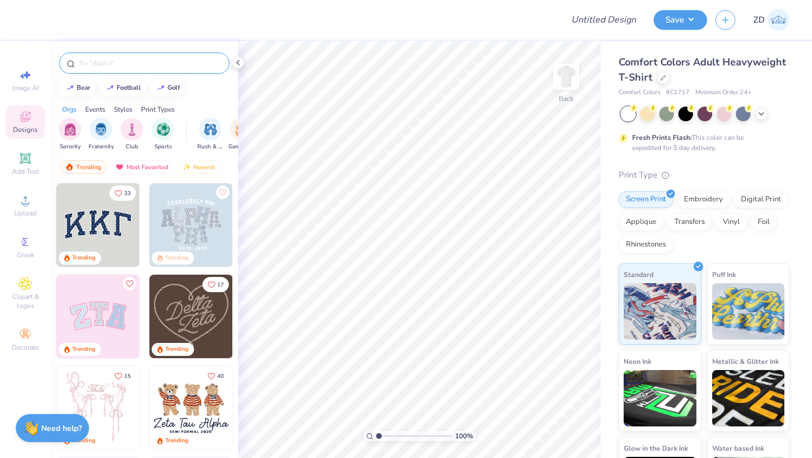
click at [104, 57] on div at bounding box center [144, 62] width 170 height 21
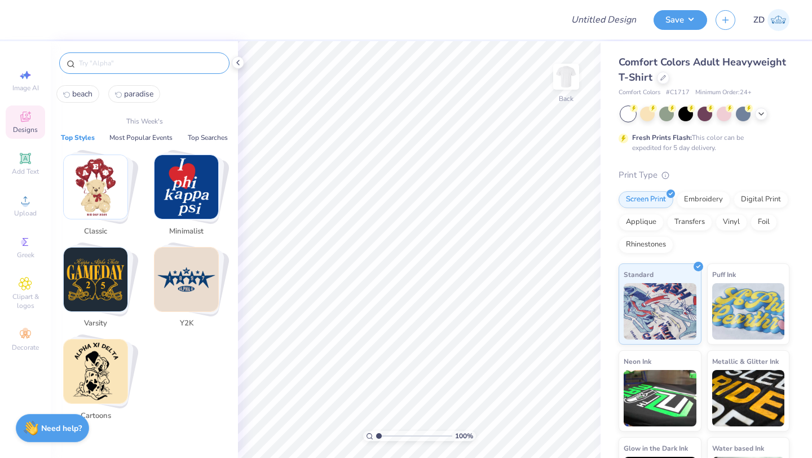
click at [104, 60] on input "text" at bounding box center [150, 63] width 144 height 11
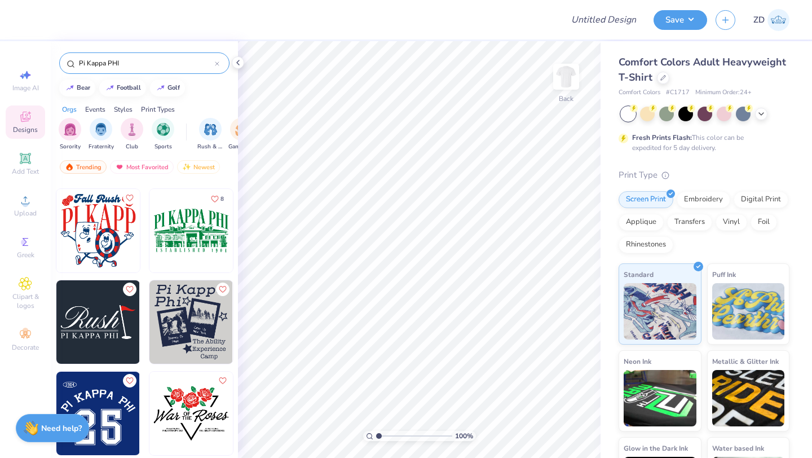
scroll to position [543, 0]
type input "Pi Kappa PHI"
click at [103, 316] on img at bounding box center [98, 322] width 84 height 84
click at [565, 82] on img at bounding box center [566, 76] width 45 height 45
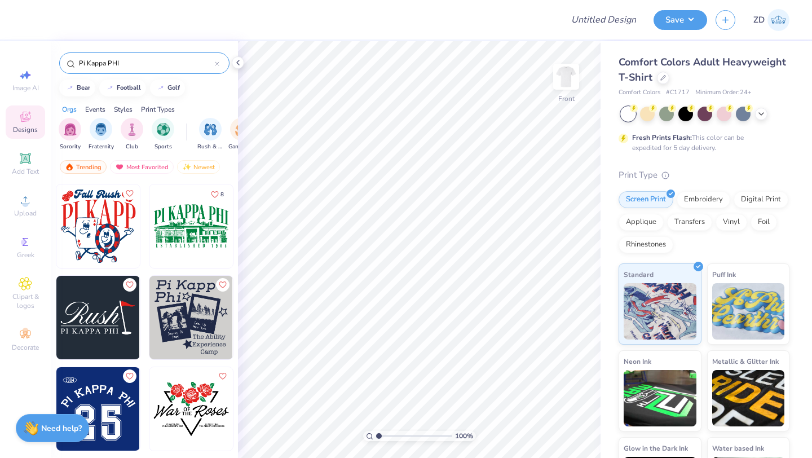
scroll to position [547, 0]
click at [103, 312] on img at bounding box center [98, 318] width 84 height 84
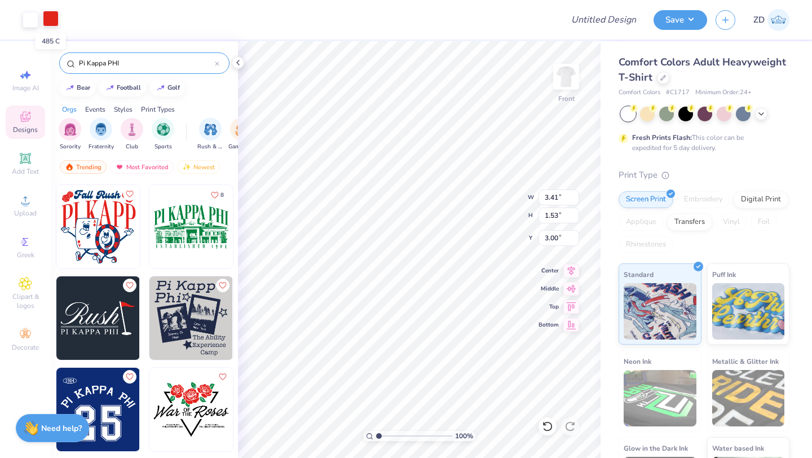
click at [52, 20] on div at bounding box center [51, 19] width 16 height 16
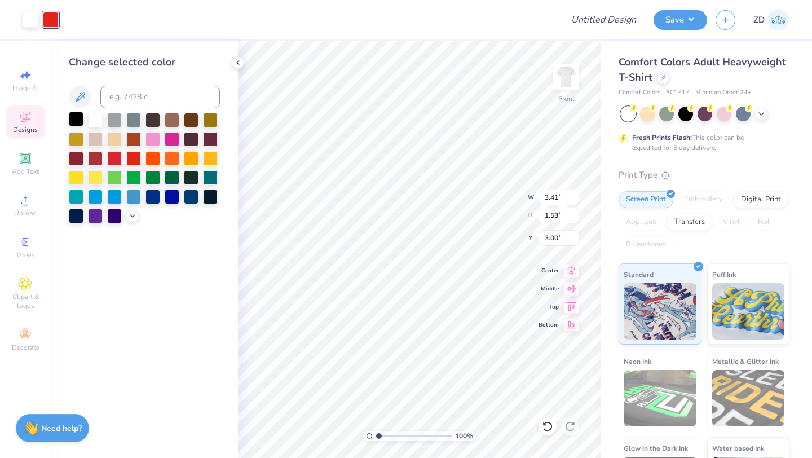
click at [75, 125] on div at bounding box center [76, 119] width 15 height 15
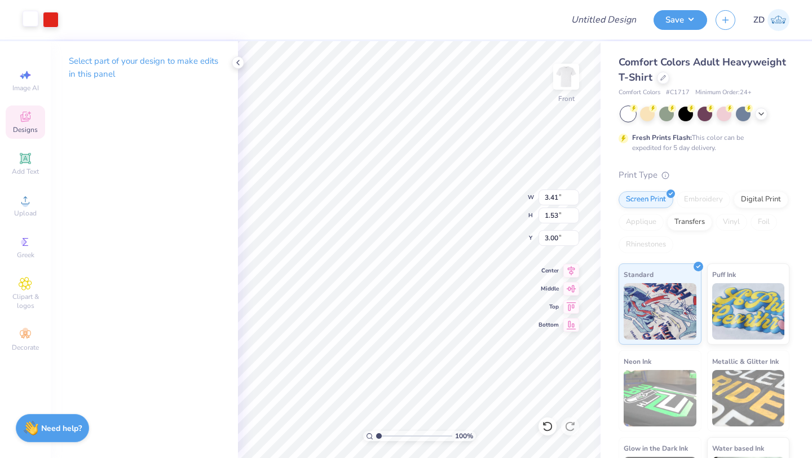
click at [32, 25] on div at bounding box center [31, 19] width 16 height 16
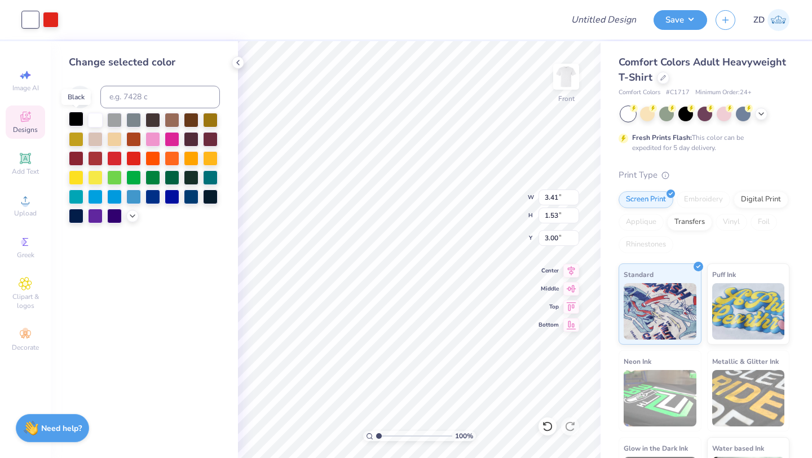
click at [80, 119] on div at bounding box center [76, 119] width 15 height 15
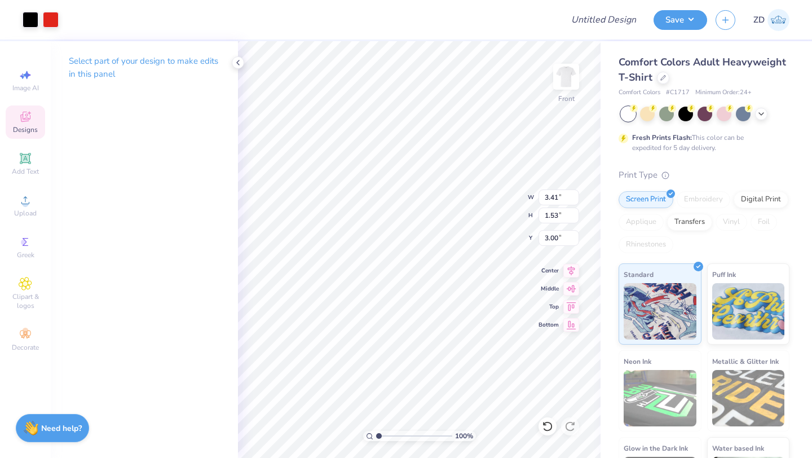
type input "8.16"
type input "3.66"
click at [33, 119] on div "Designs" at bounding box center [25, 122] width 39 height 33
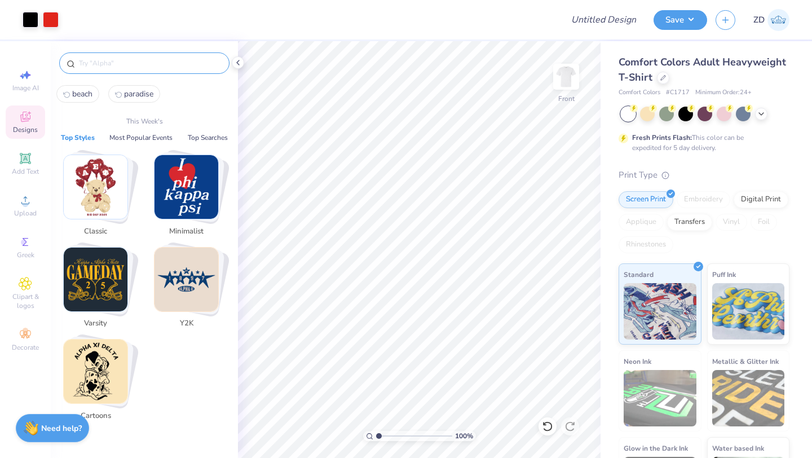
click at [148, 60] on input "text" at bounding box center [150, 63] width 144 height 11
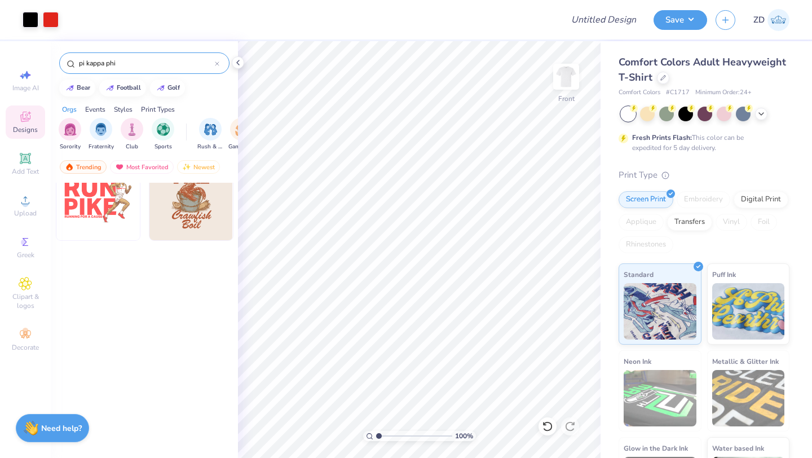
scroll to position [1731, 0]
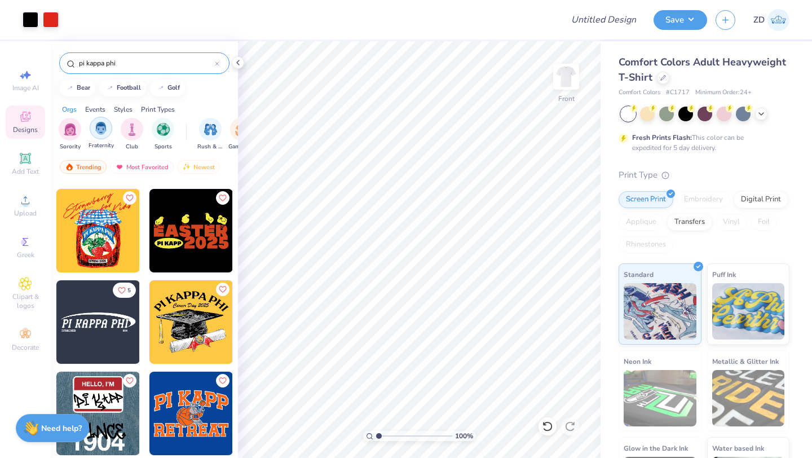
type input "pi kappa phi"
click at [106, 129] on img "filter for Fraternity" at bounding box center [101, 128] width 12 height 13
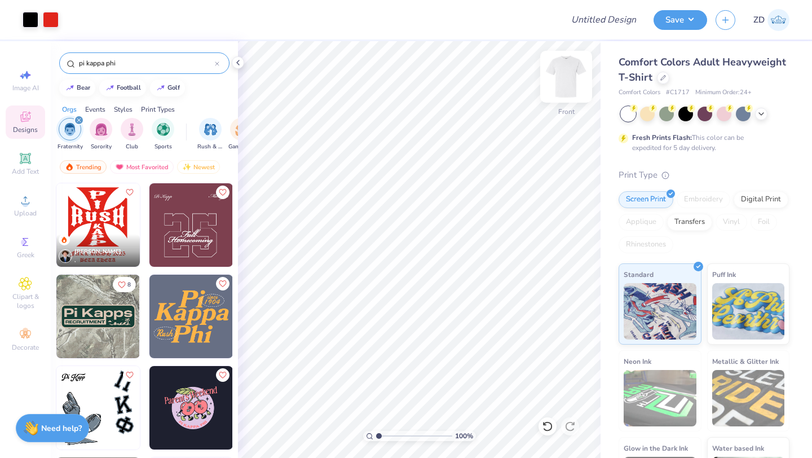
click at [571, 72] on img at bounding box center [566, 76] width 45 height 45
click at [204, 328] on img at bounding box center [192, 317] width 84 height 84
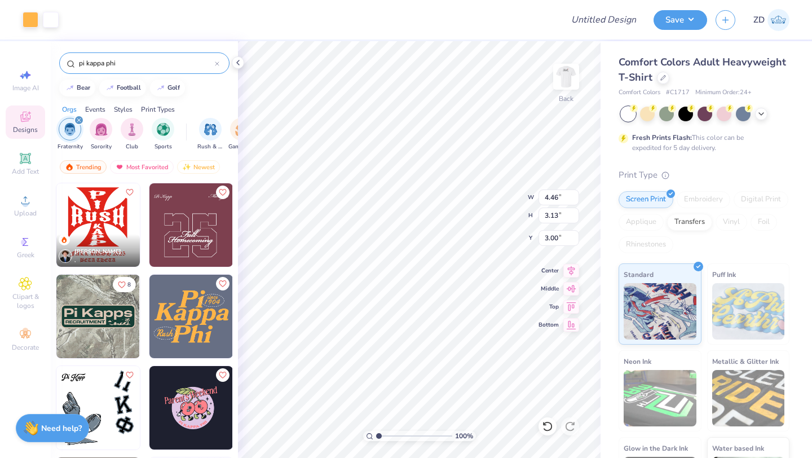
type input "3.69"
click at [594, 30] on input "Design Title" at bounding box center [617, 19] width 55 height 23
type input "PI [PERSON_NAME] idea"
click at [687, 20] on button "Save" at bounding box center [681, 18] width 54 height 20
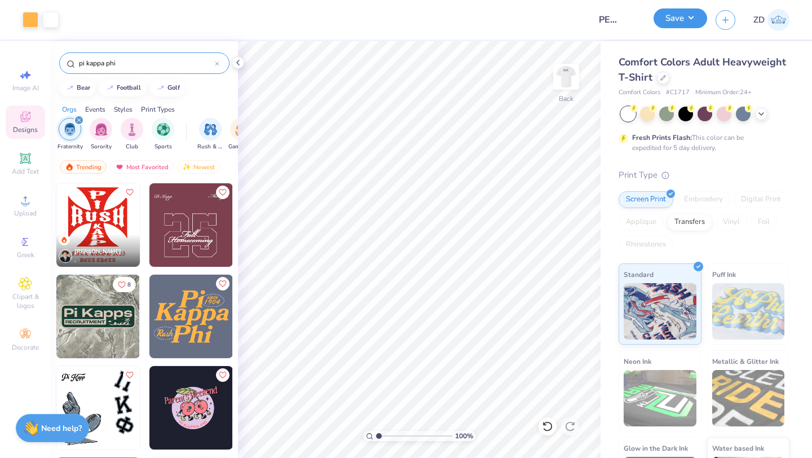
scroll to position [0, 0]
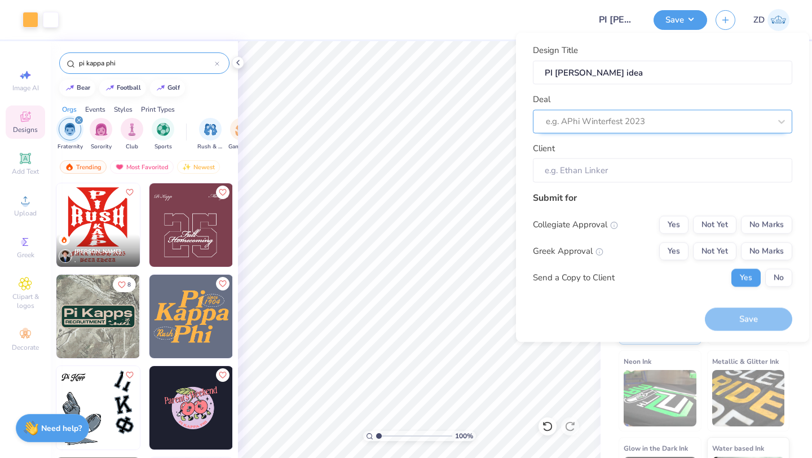
click at [640, 118] on div at bounding box center [658, 121] width 225 height 15
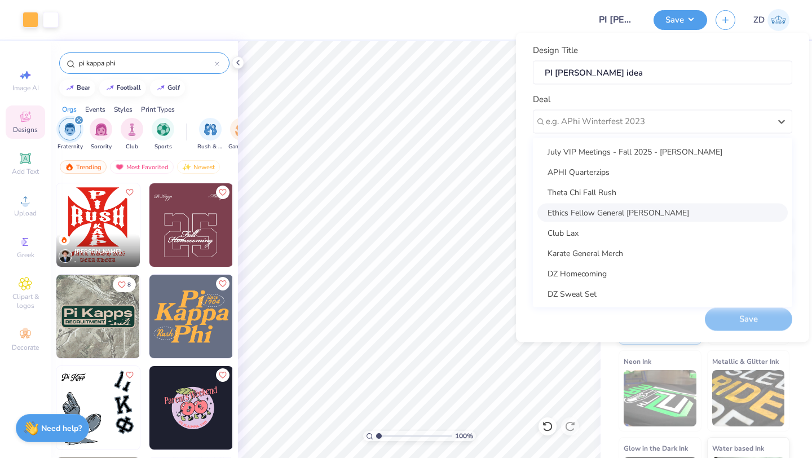
scroll to position [326, 0]
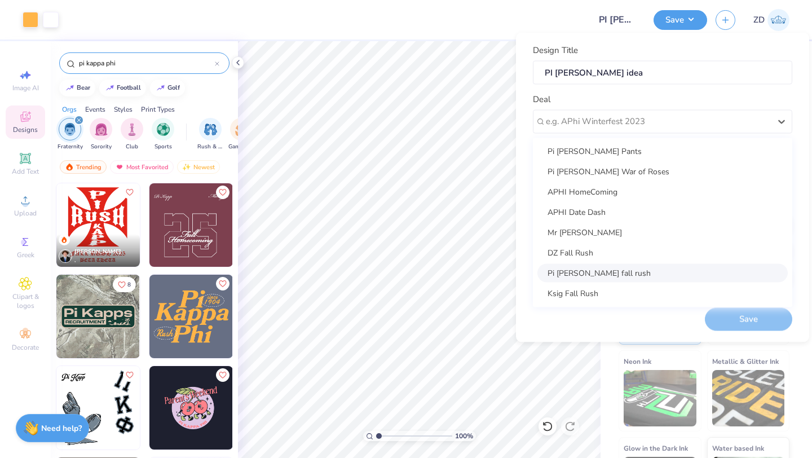
click at [585, 269] on div "Pi [PERSON_NAME] fall rush" at bounding box center [663, 272] width 251 height 19
type input "[PERSON_NAME]"
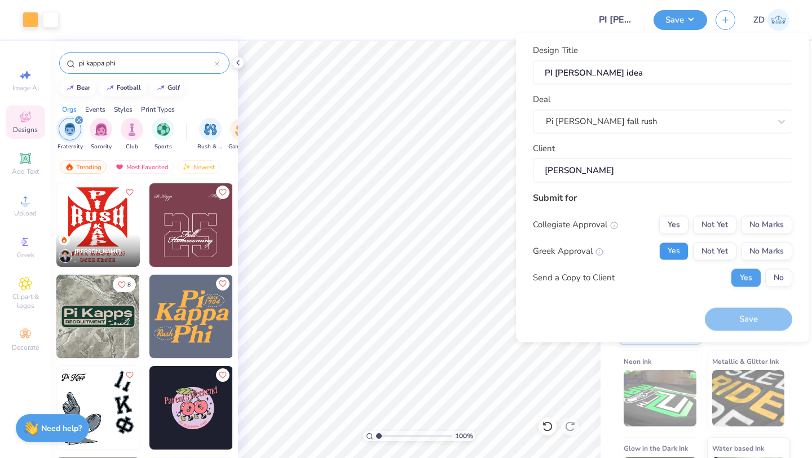
click at [683, 253] on button "Yes" at bounding box center [674, 251] width 29 height 18
click at [789, 225] on button "No Marks" at bounding box center [766, 225] width 51 height 18
click at [761, 319] on button "Save" at bounding box center [748, 319] width 87 height 23
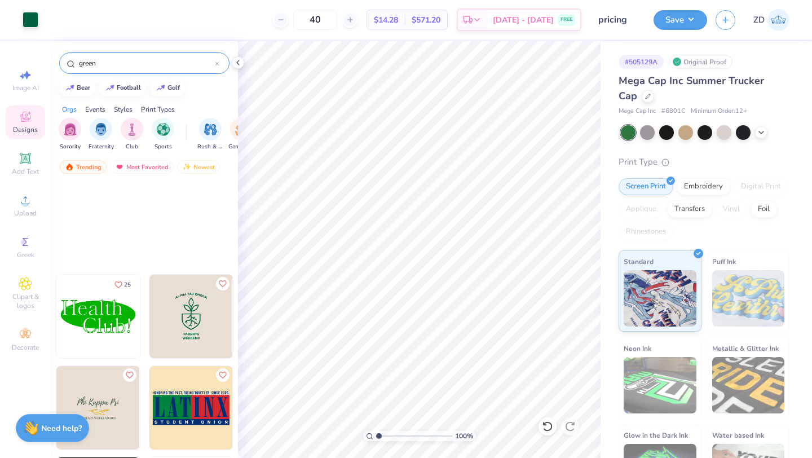
scroll to position [227, 0]
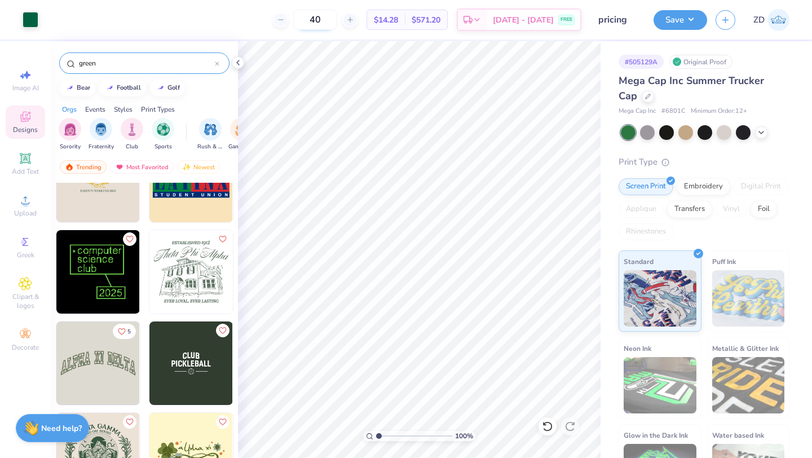
click at [323, 20] on input "40" at bounding box center [315, 20] width 44 height 20
click at [330, 20] on input "40" at bounding box center [315, 20] width 44 height 20
click at [337, 20] on input "40" at bounding box center [315, 20] width 44 height 20
type input "4"
type input "35"
